Goal: Submit feedback/report problem

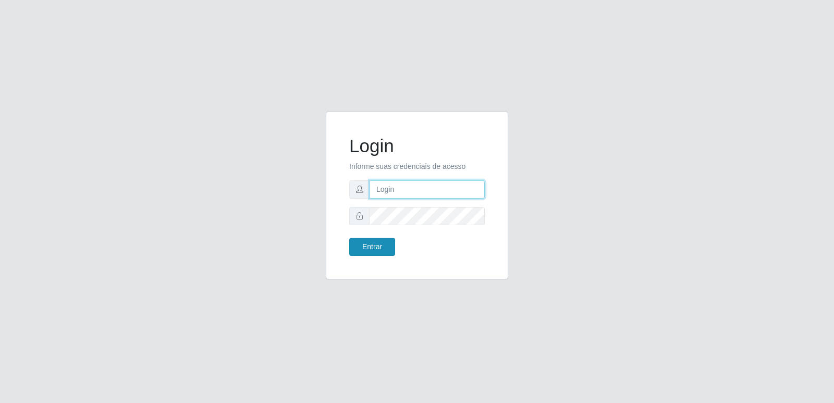
type input "[PERSON_NAME][EMAIL_ADDRESS][DOMAIN_NAME]"
click at [388, 254] on button "Entrar" at bounding box center [372, 247] width 46 height 18
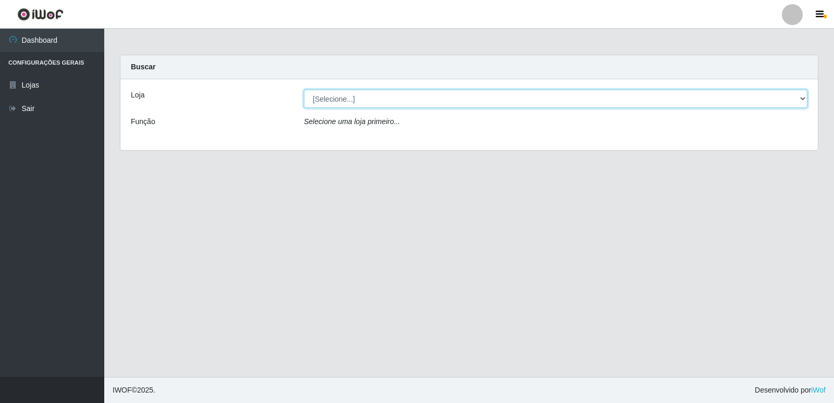
click at [368, 99] on select "[Selecione...] Hiper Queiroz - [GEOGRAPHIC_DATA] [GEOGRAPHIC_DATA] [GEOGRAPHIC_…" at bounding box center [555, 99] width 503 height 18
select select "516"
click at [304, 90] on select "[Selecione...] Hiper Queiroz - [GEOGRAPHIC_DATA] [GEOGRAPHIC_DATA] [GEOGRAPHIC_…" at bounding box center [555, 99] width 503 height 18
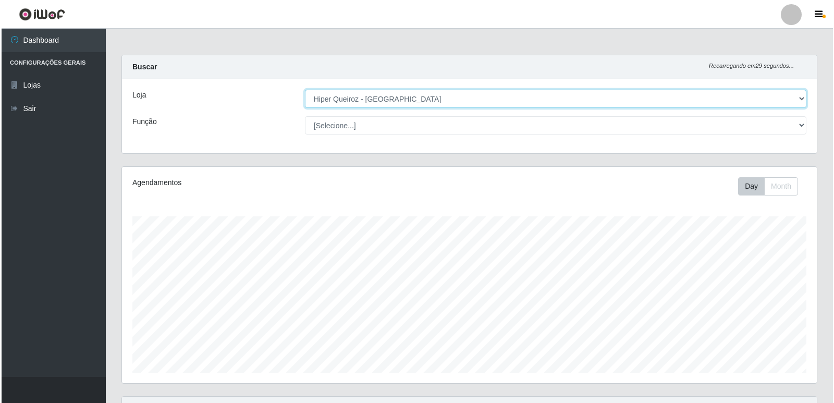
scroll to position [196, 0]
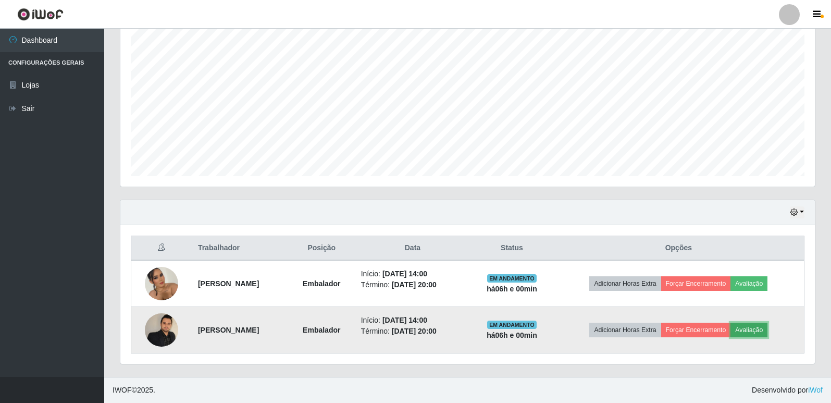
click at [768, 333] on button "Avaliação" at bounding box center [749, 330] width 37 height 15
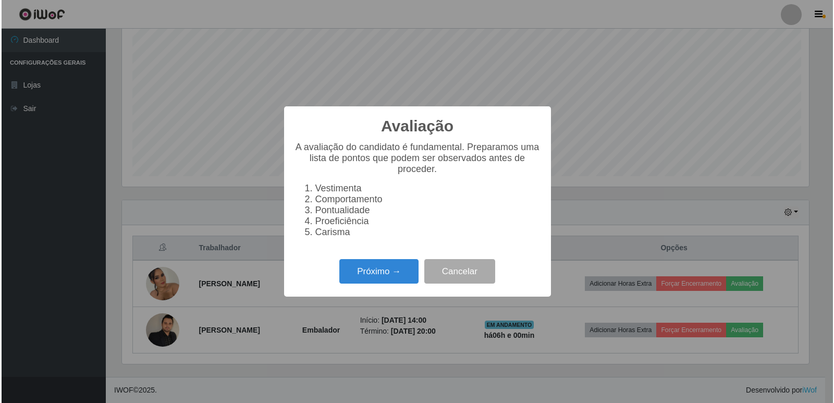
scroll to position [216, 690]
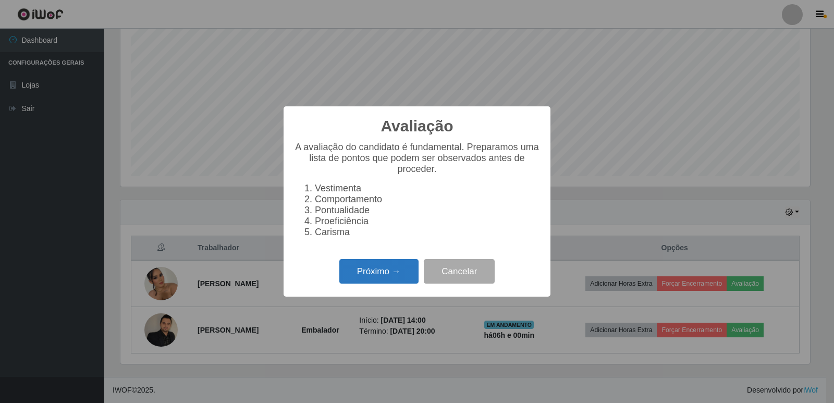
click at [395, 279] on button "Próximo →" at bounding box center [378, 271] width 79 height 24
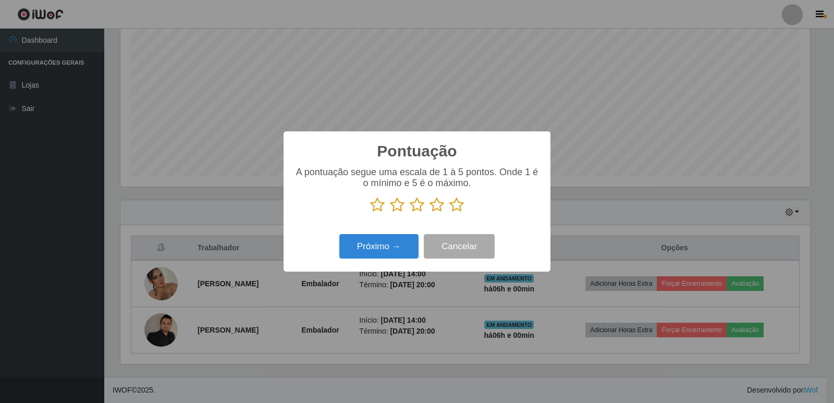
drag, startPoint x: 461, startPoint y: 202, endPoint x: 456, endPoint y: 203, distance: 5.4
click at [458, 203] on icon at bounding box center [456, 205] width 15 height 16
click at [449, 213] on input "radio" at bounding box center [449, 213] width 0 height 0
drag, startPoint x: 363, startPoint y: 233, endPoint x: 373, endPoint y: 244, distance: 14.0
click at [363, 235] on div "Próximo → Cancelar" at bounding box center [417, 246] width 246 height 30
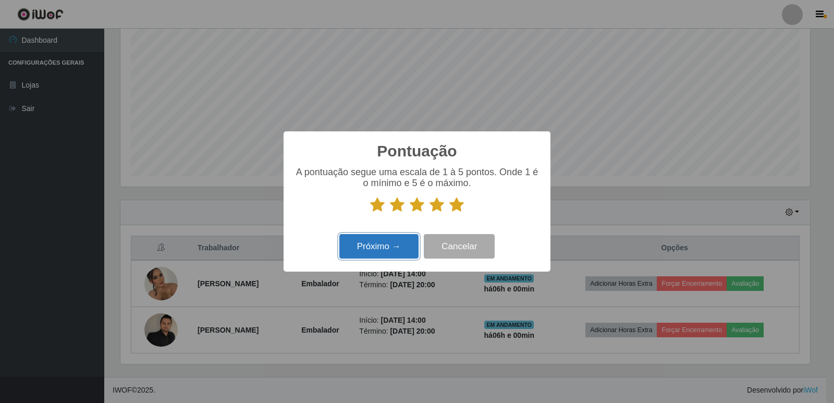
click at [374, 244] on button "Próximo →" at bounding box center [378, 246] width 79 height 24
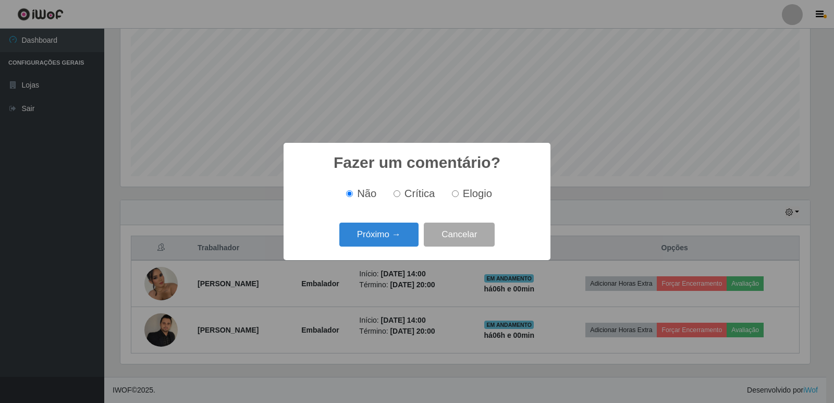
drag, startPoint x: 455, startPoint y: 194, endPoint x: 361, endPoint y: 251, distance: 109.7
click at [446, 199] on div "Não Crítica Elogio" at bounding box center [417, 194] width 246 height 12
drag, startPoint x: 460, startPoint y: 196, endPoint x: 440, endPoint y: 198, distance: 19.9
click at [455, 193] on label "Elogio" at bounding box center [470, 194] width 44 height 12
drag, startPoint x: 455, startPoint y: 191, endPoint x: 449, endPoint y: 197, distance: 8.5
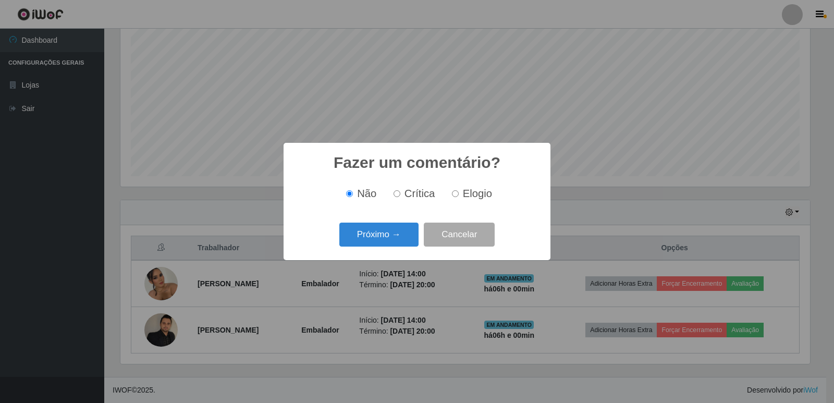
click at [455, 192] on input "Elogio" at bounding box center [455, 193] width 7 height 7
radio input "true"
click at [402, 230] on button "Próximo →" at bounding box center [378, 235] width 79 height 24
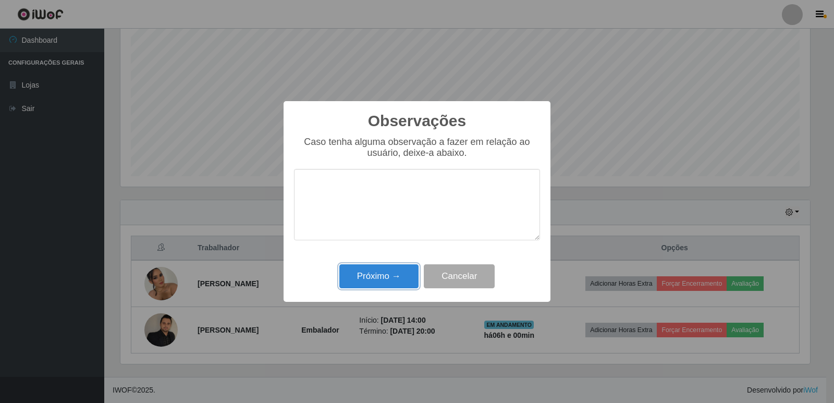
drag, startPoint x: 385, startPoint y: 272, endPoint x: 395, endPoint y: 270, distance: 10.1
click at [385, 271] on button "Próximo →" at bounding box center [378, 276] width 79 height 24
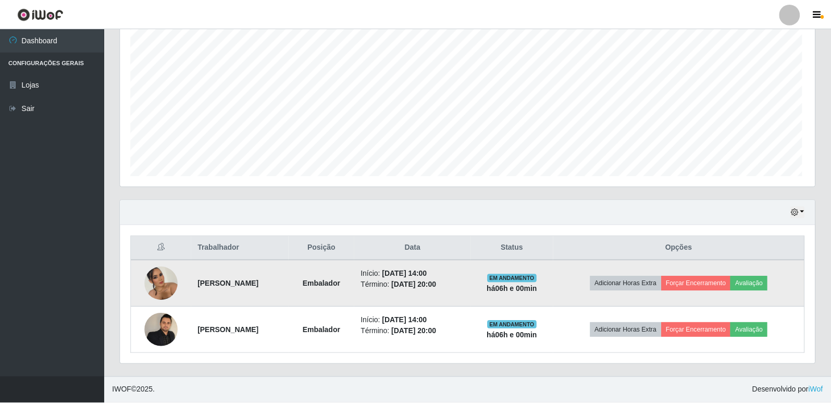
scroll to position [216, 695]
click at [725, 279] on button "Forçar Encerramento" at bounding box center [696, 283] width 70 height 15
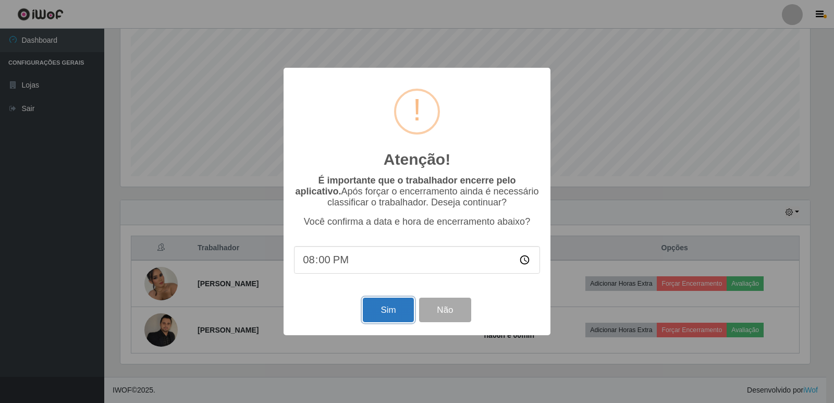
click at [397, 311] on button "Sim" at bounding box center [388, 310] width 51 height 24
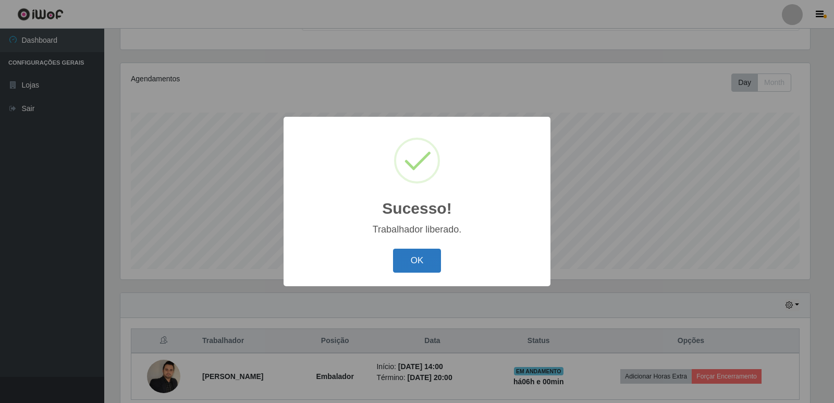
click at [427, 258] on button "OK" at bounding box center [417, 261] width 48 height 24
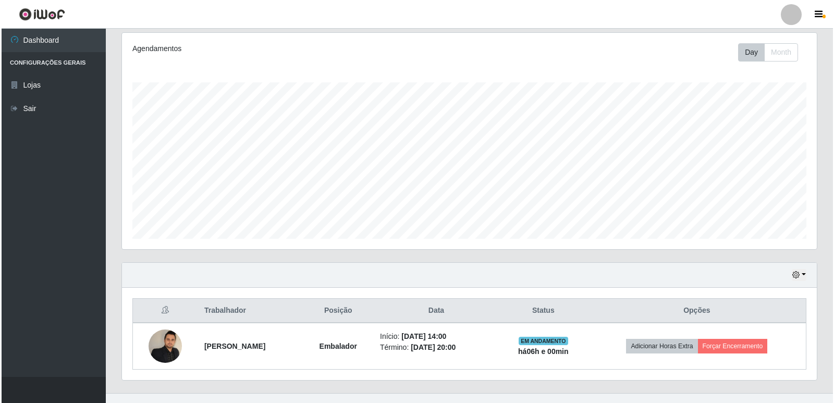
scroll to position [150, 0]
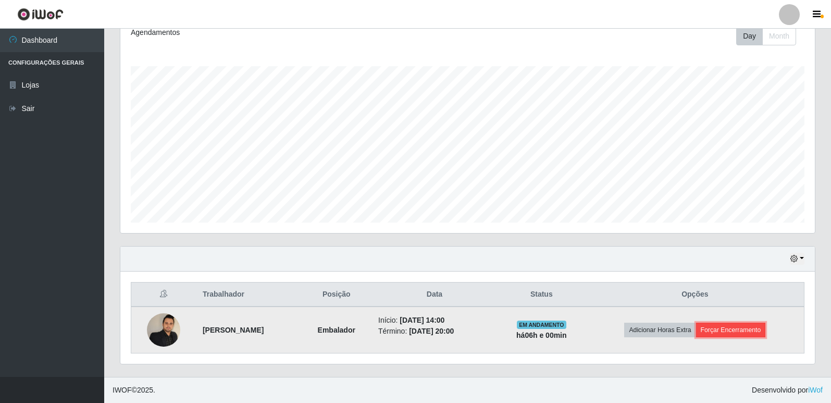
click at [718, 332] on button "Forçar Encerramento" at bounding box center [731, 330] width 70 height 15
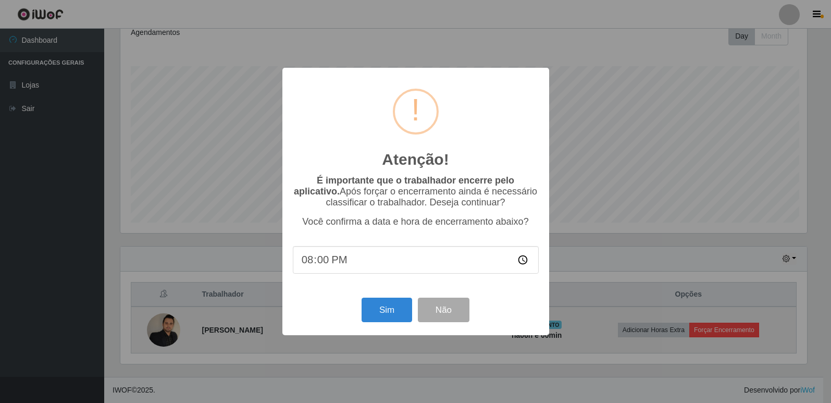
scroll to position [216, 690]
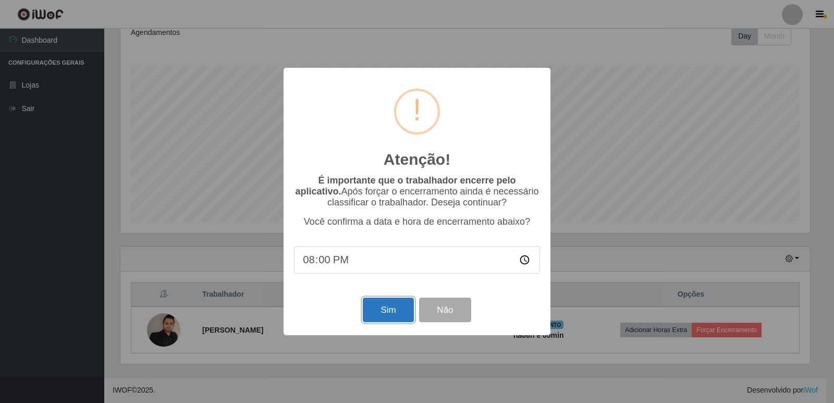
click at [407, 309] on button "Sim" at bounding box center [388, 310] width 51 height 24
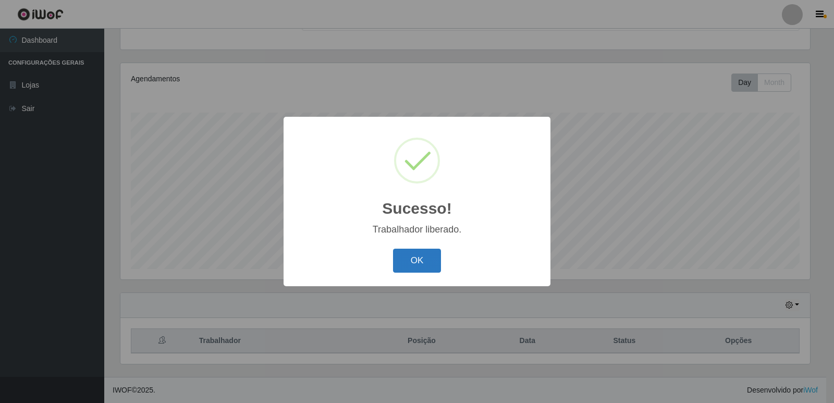
click at [413, 263] on button "OK" at bounding box center [417, 261] width 48 height 24
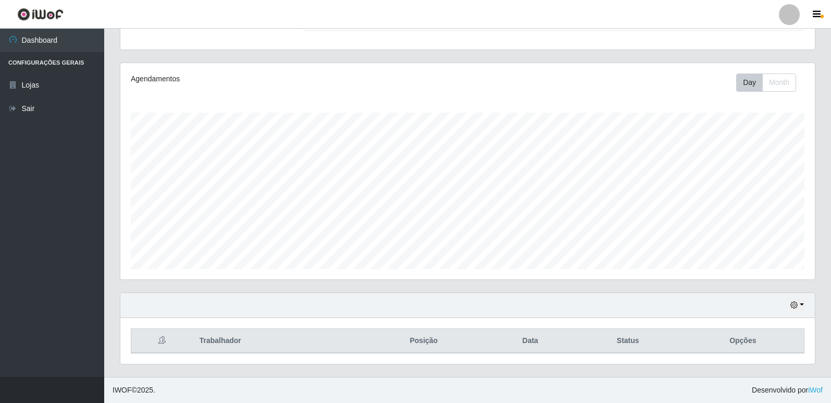
scroll to position [0, 0]
